Goal: Navigation & Orientation: Find specific page/section

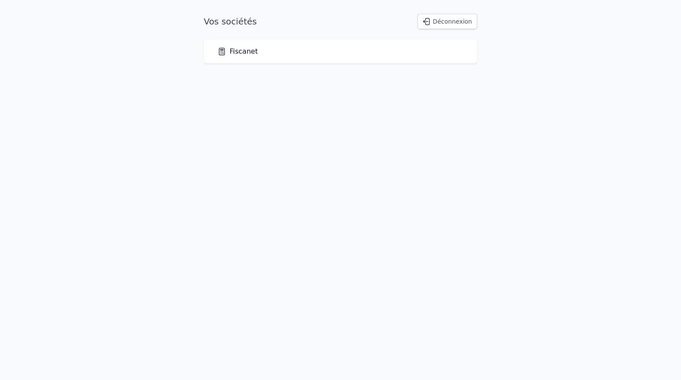
click at [239, 53] on link "Fiscanet" at bounding box center [238, 51] width 40 height 10
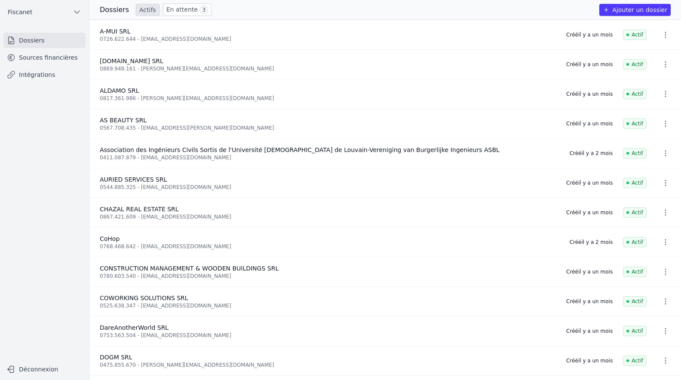
click at [163, 11] on link "En attente 3" at bounding box center [187, 9] width 49 height 12
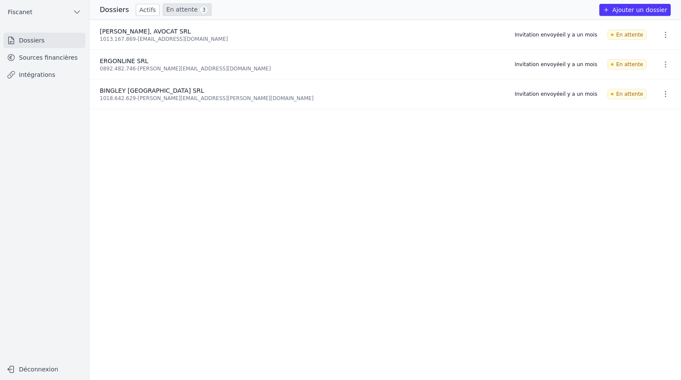
click at [48, 59] on link "Sources financières" at bounding box center [44, 57] width 82 height 15
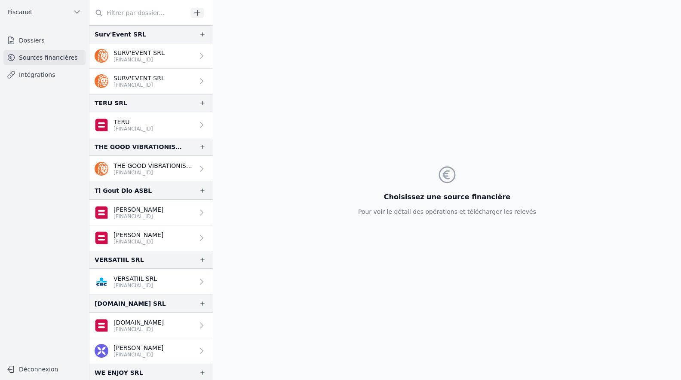
scroll to position [1798, 0]
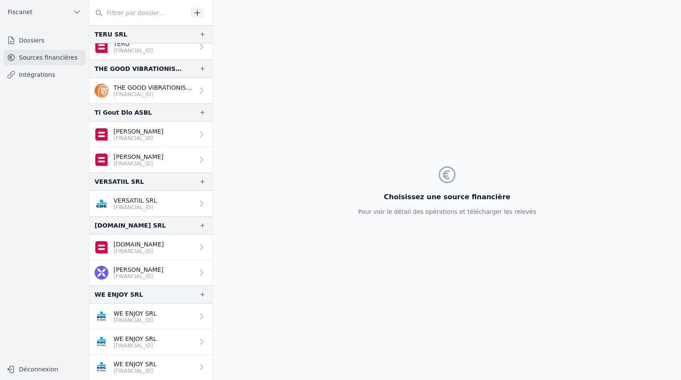
click at [129, 319] on p "[FINANCIAL_ID]" at bounding box center [134, 320] width 43 height 7
